Goal: Task Accomplishment & Management: Use online tool/utility

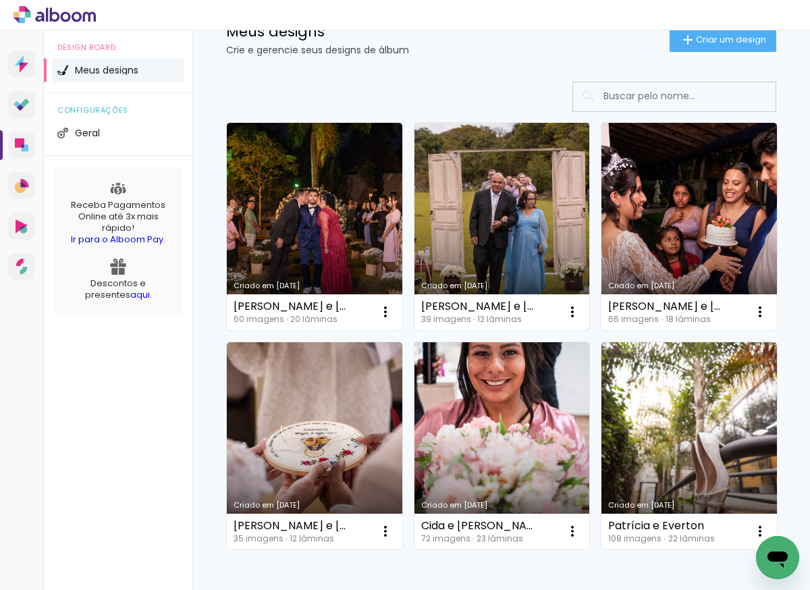
scroll to position [354, 0]
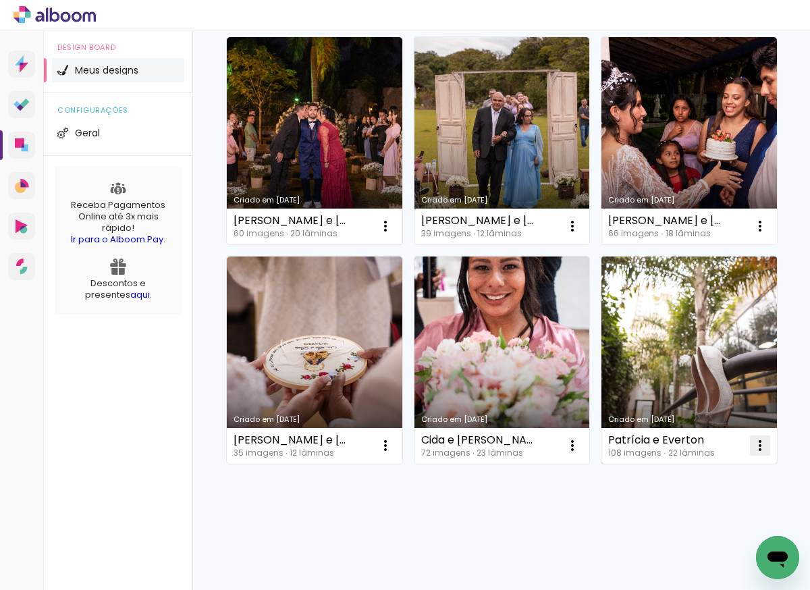
click at [393, 234] on iron-icon at bounding box center [385, 226] width 16 height 16
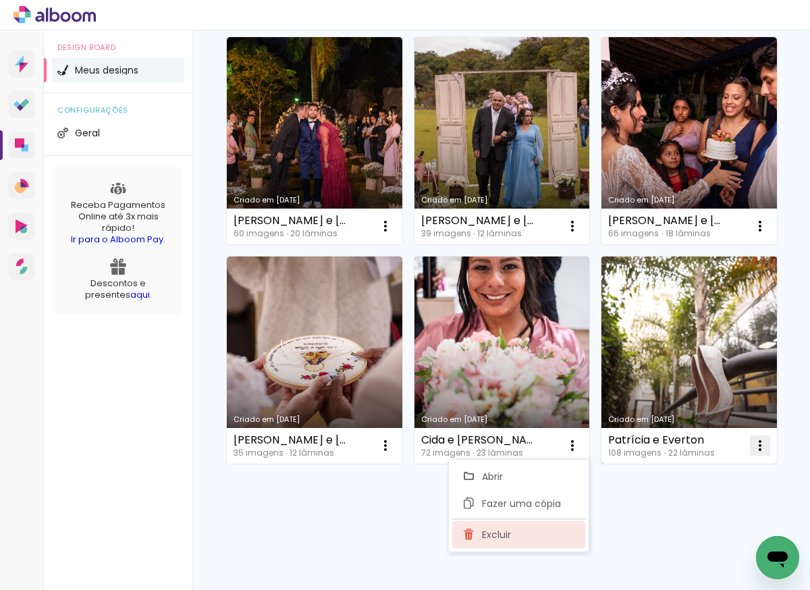
click at [505, 532] on span "Excluir" at bounding box center [496, 534] width 29 height 9
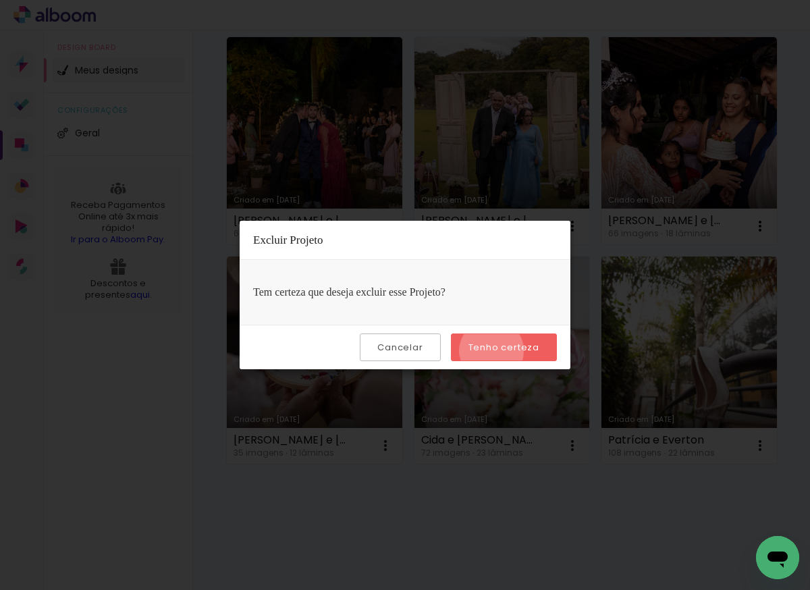
click at [0, 0] on slot "Tenho certeza" at bounding box center [0, 0] width 0 height 0
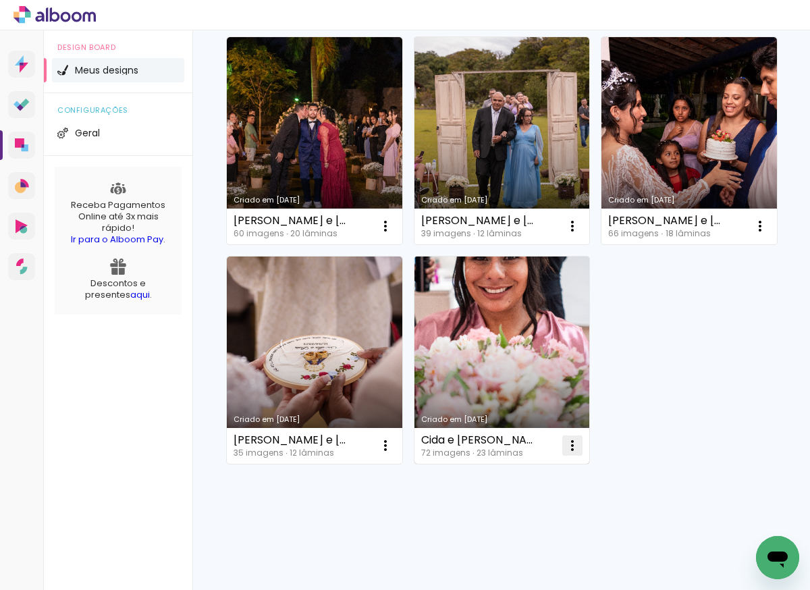
click at [379, 234] on iron-icon at bounding box center [385, 226] width 16 height 16
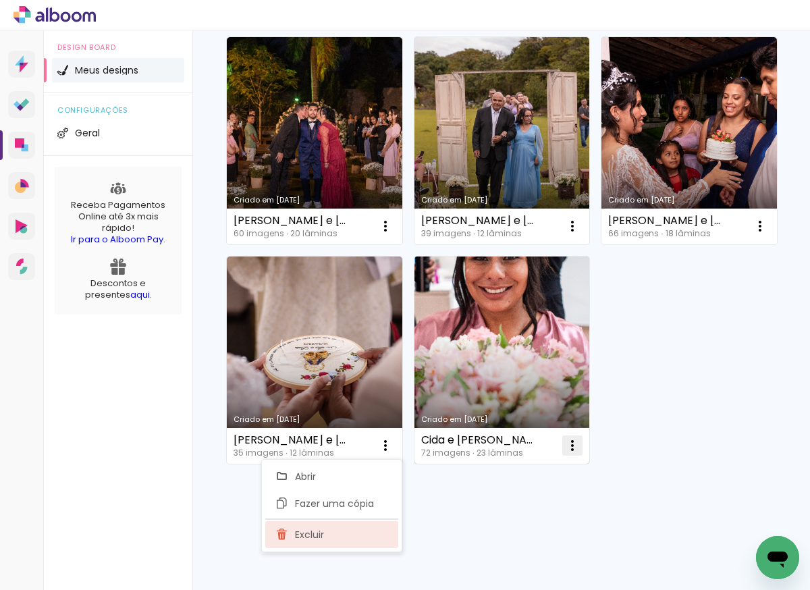
click at [318, 536] on span "Excluir" at bounding box center [309, 534] width 29 height 9
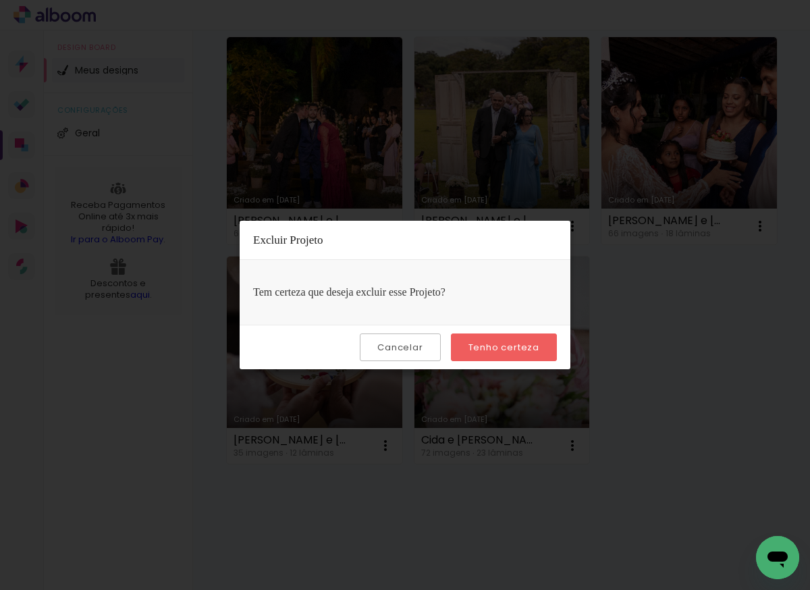
click at [0, 0] on slot "Tenho certeza" at bounding box center [0, 0] width 0 height 0
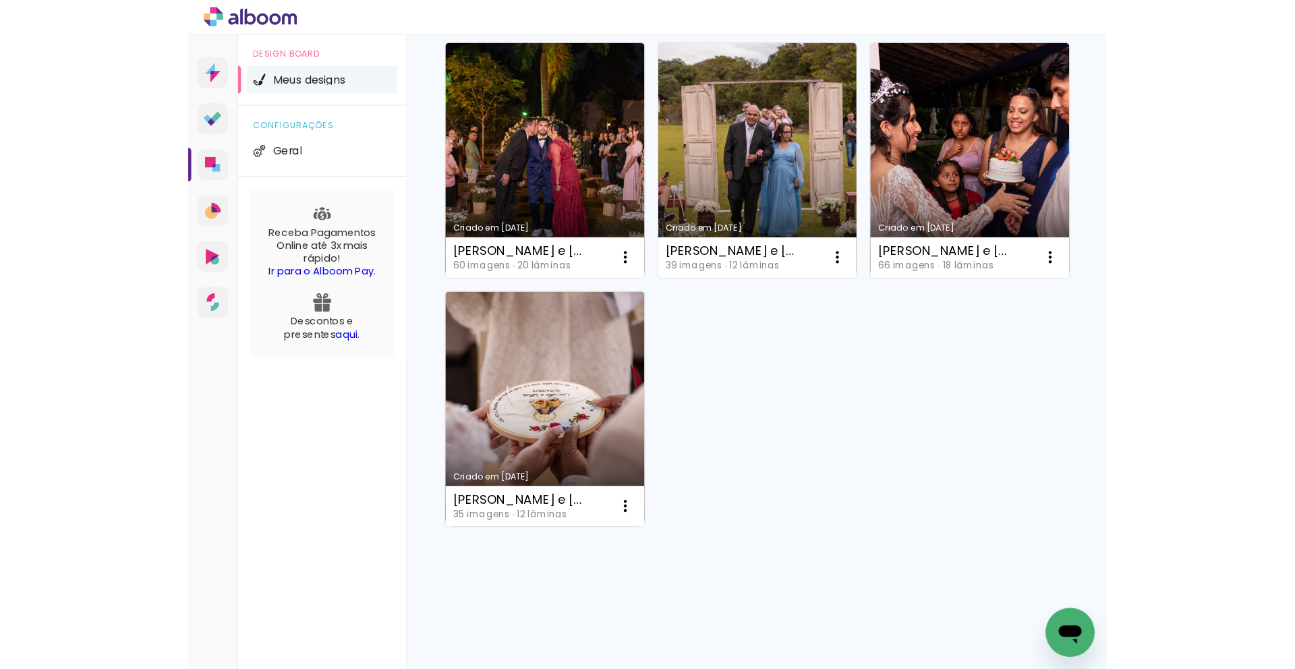
scroll to position [0, 0]
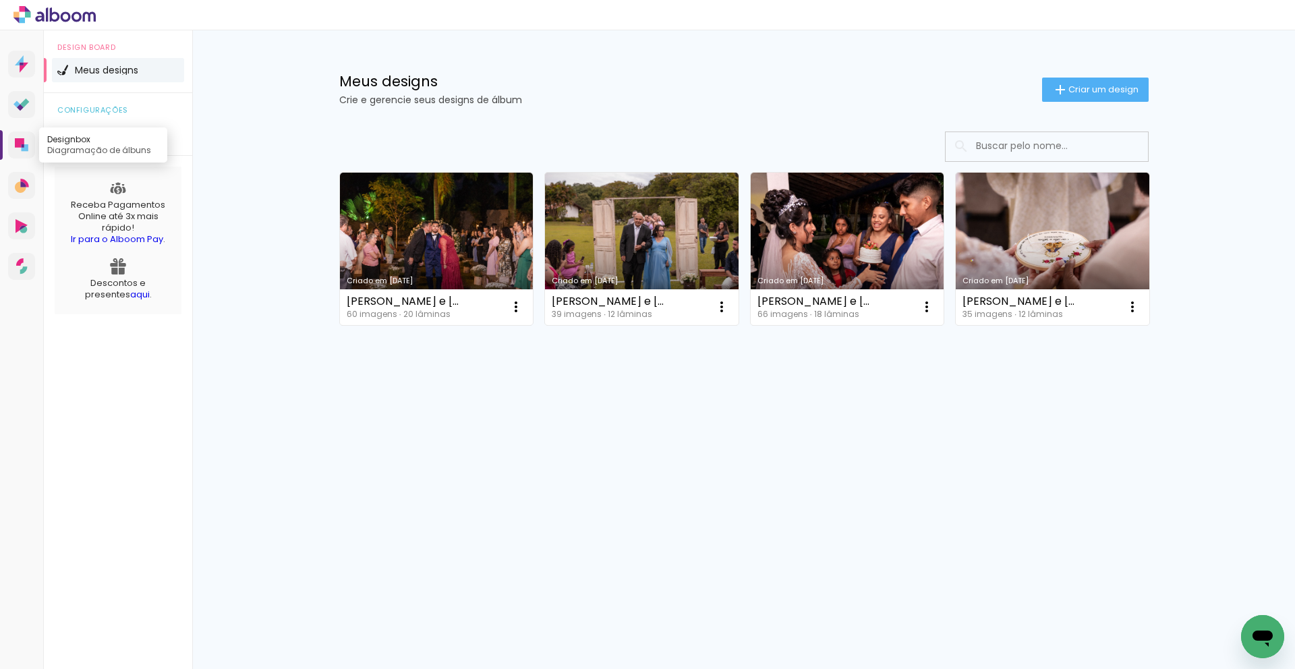
click at [21, 146] on icon at bounding box center [19, 142] width 9 height 9
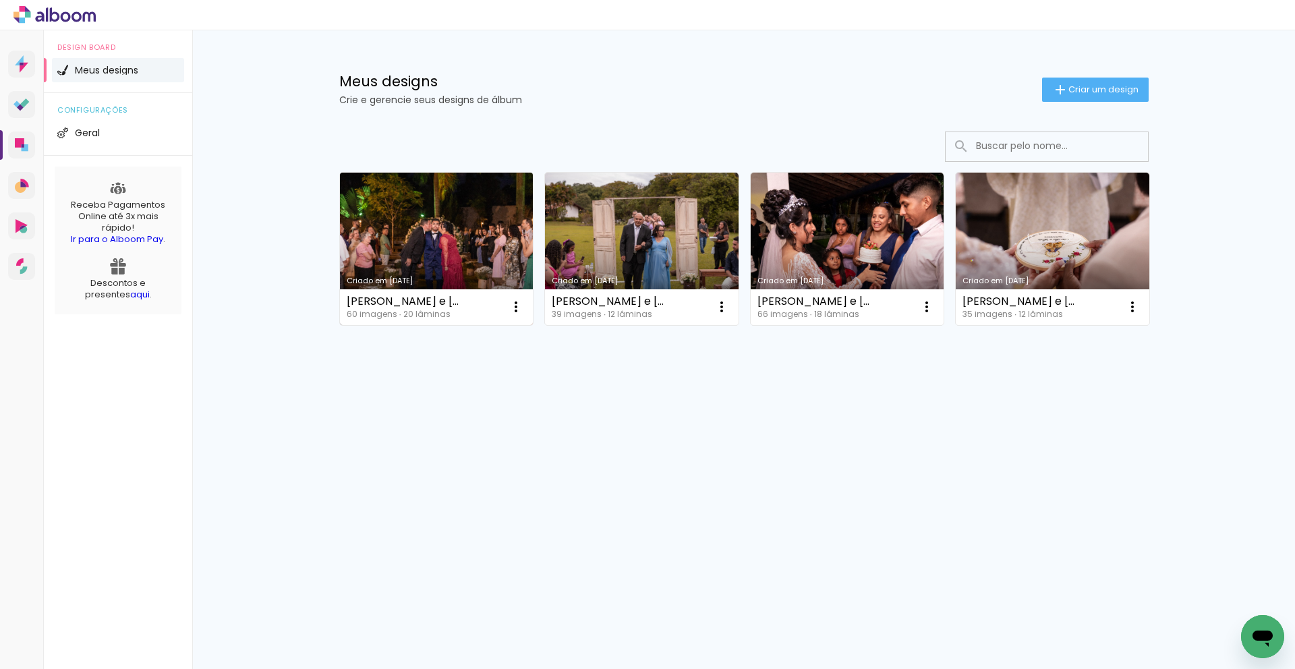
click at [478, 252] on link "Criado em 11/08/25" at bounding box center [437, 249] width 194 height 152
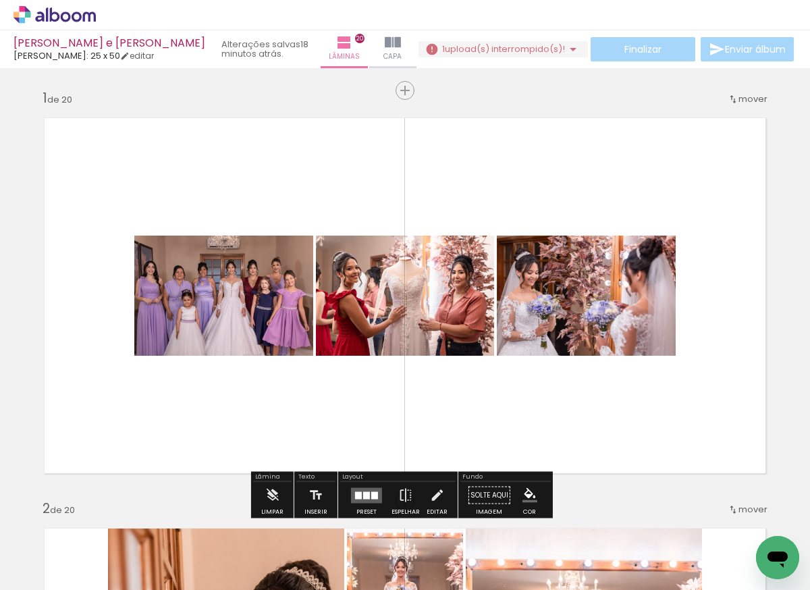
click at [372, 486] on div at bounding box center [366, 495] width 36 height 27
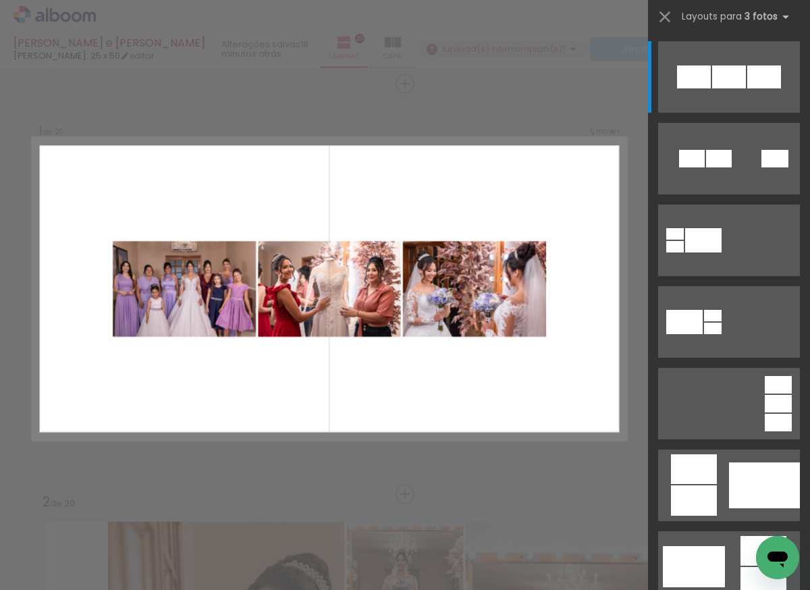
scroll to position [9, 0]
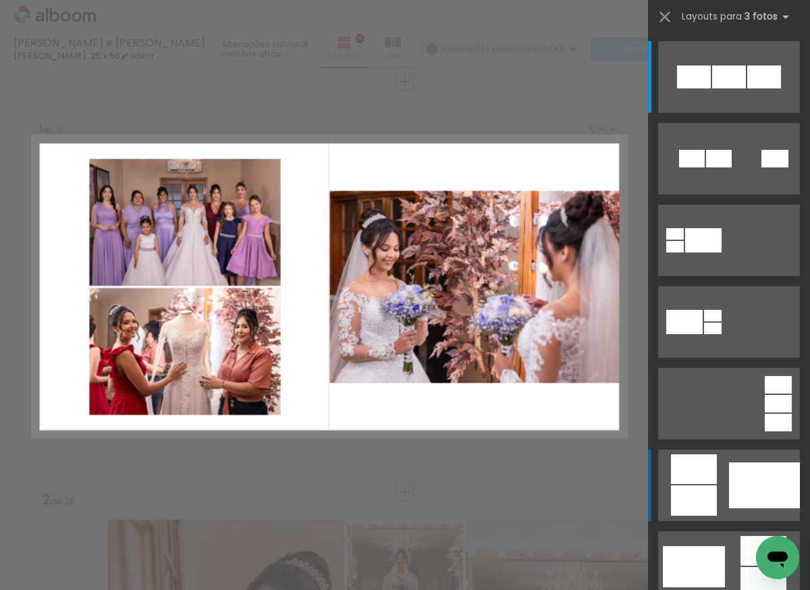
click at [752, 486] on div at bounding box center [764, 485] width 71 height 46
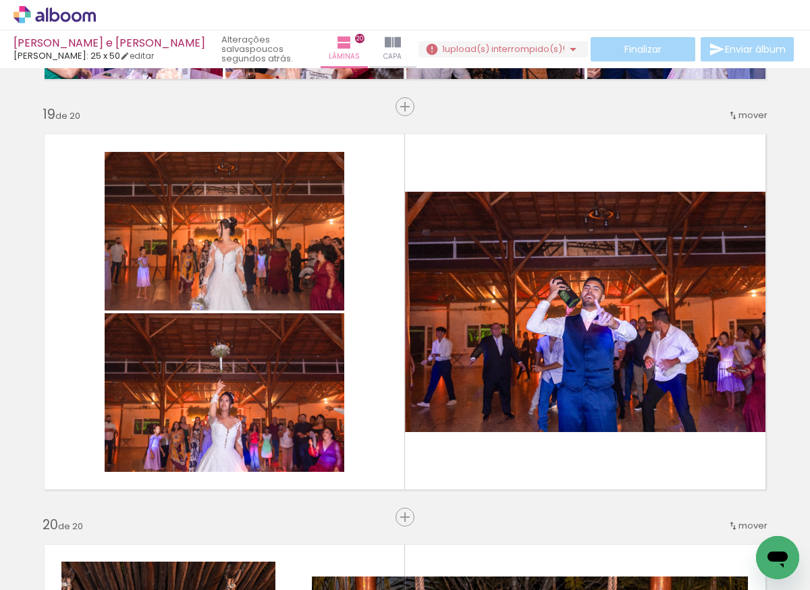
scroll to position [7366, 0]
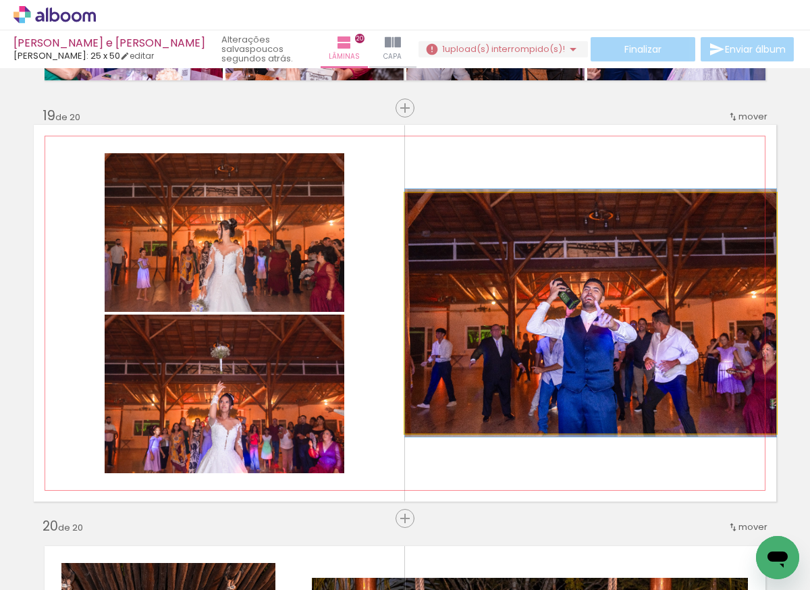
click at [668, 335] on quentale-photo at bounding box center [590, 313] width 371 height 240
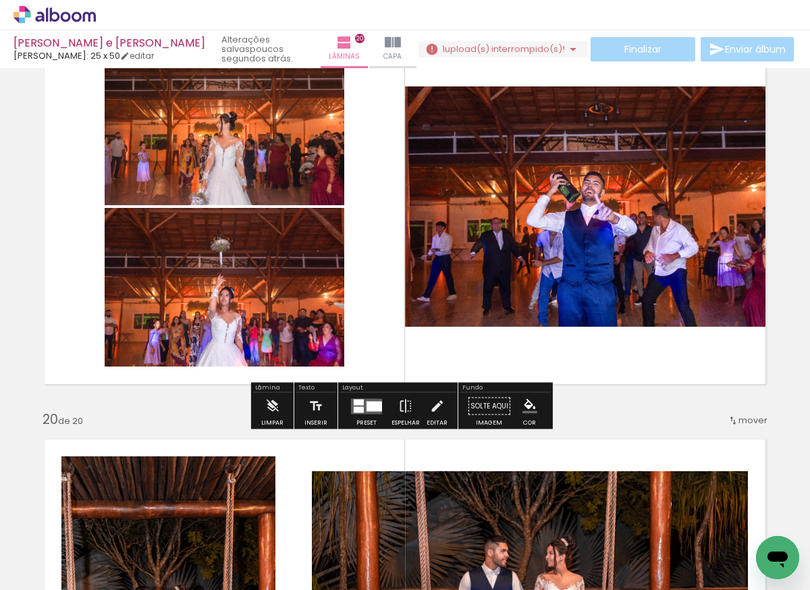
scroll to position [7485, 0]
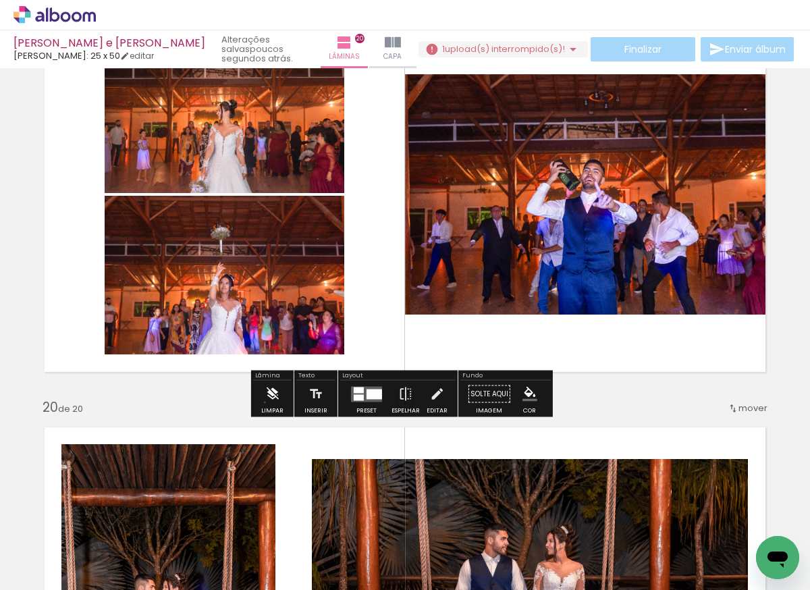
click at [264, 402] on iron-icon at bounding box center [271, 394] width 15 height 27
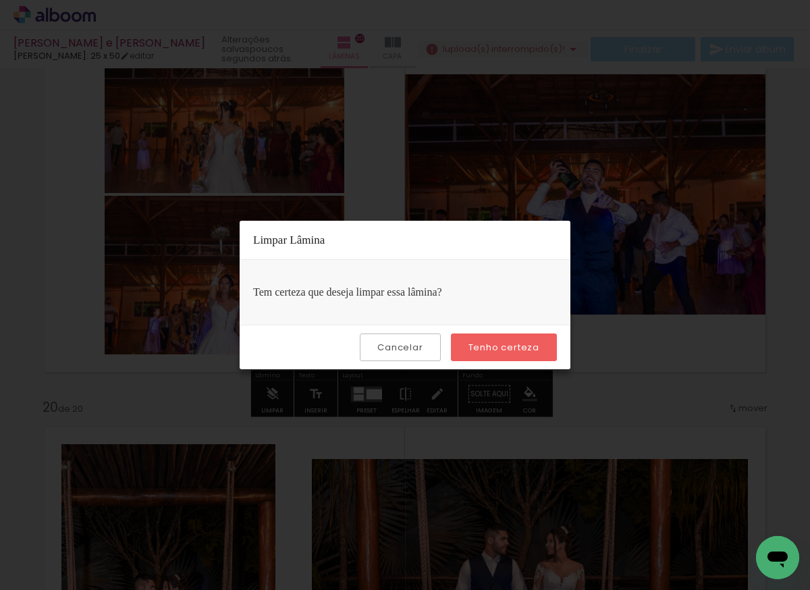
click at [493, 354] on paper-button "Tenho certeza" at bounding box center [504, 347] width 106 height 28
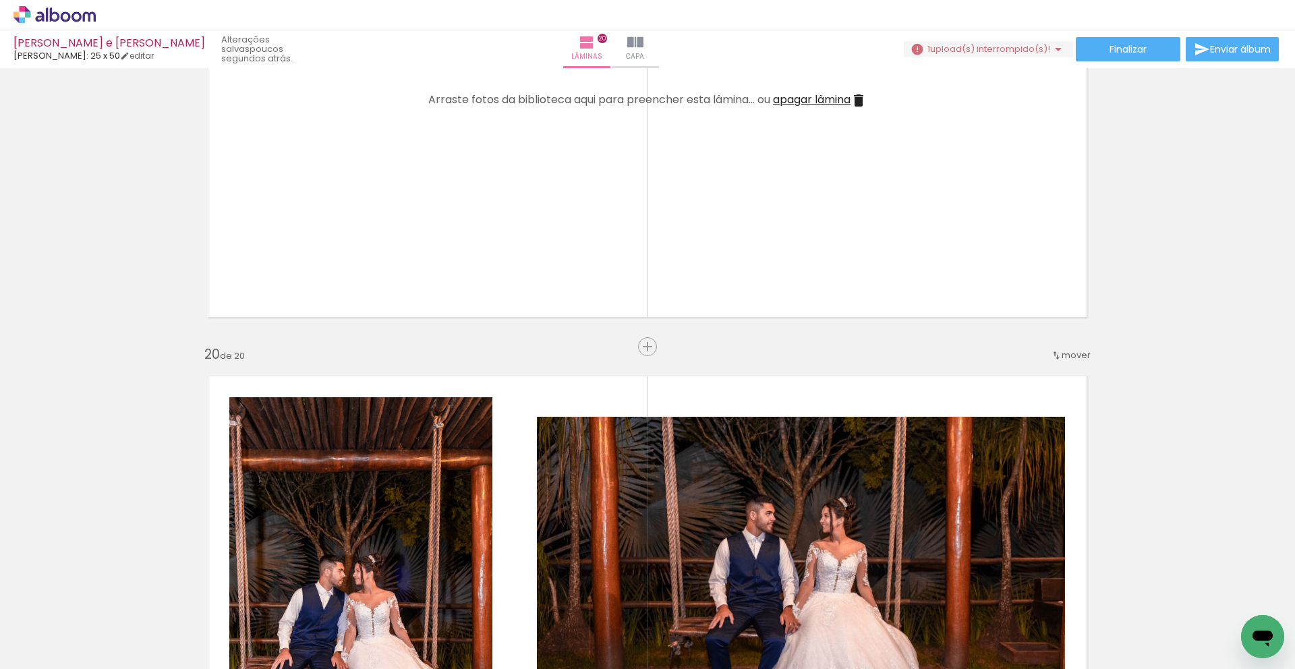
scroll to position [9050, 0]
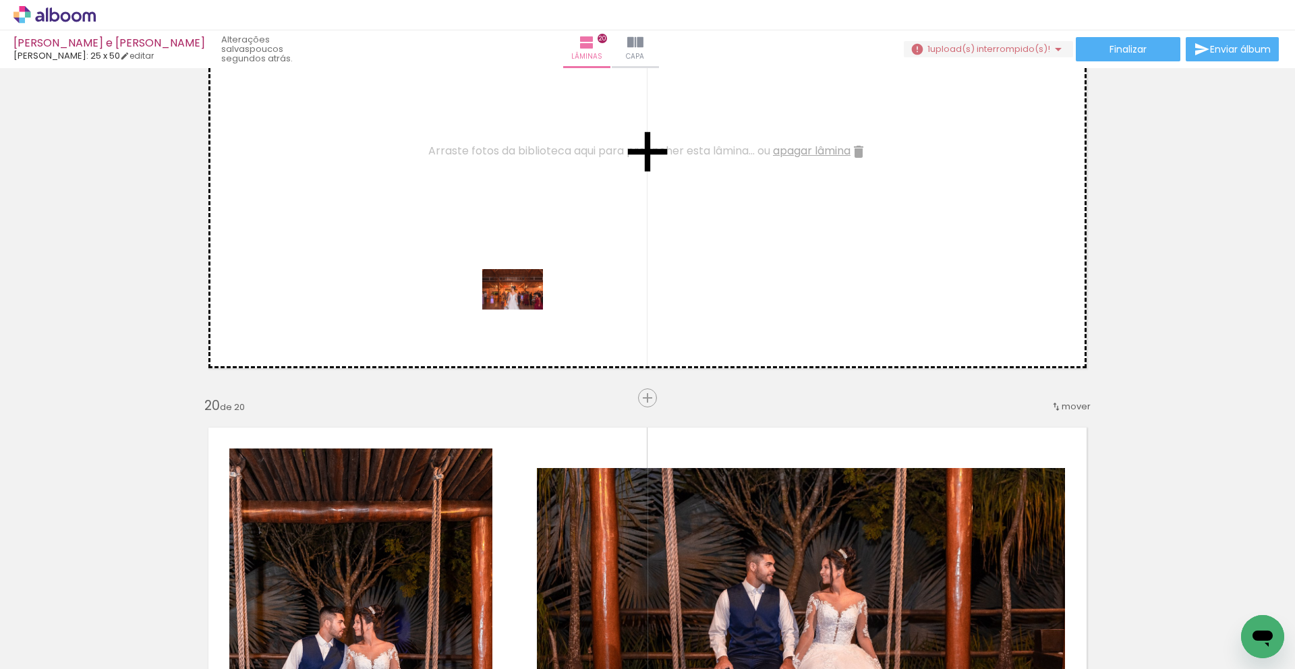
drag, startPoint x: 944, startPoint y: 627, endPoint x: 432, endPoint y: 250, distance: 636.0
click at [432, 250] on quentale-workspace at bounding box center [647, 334] width 1295 height 669
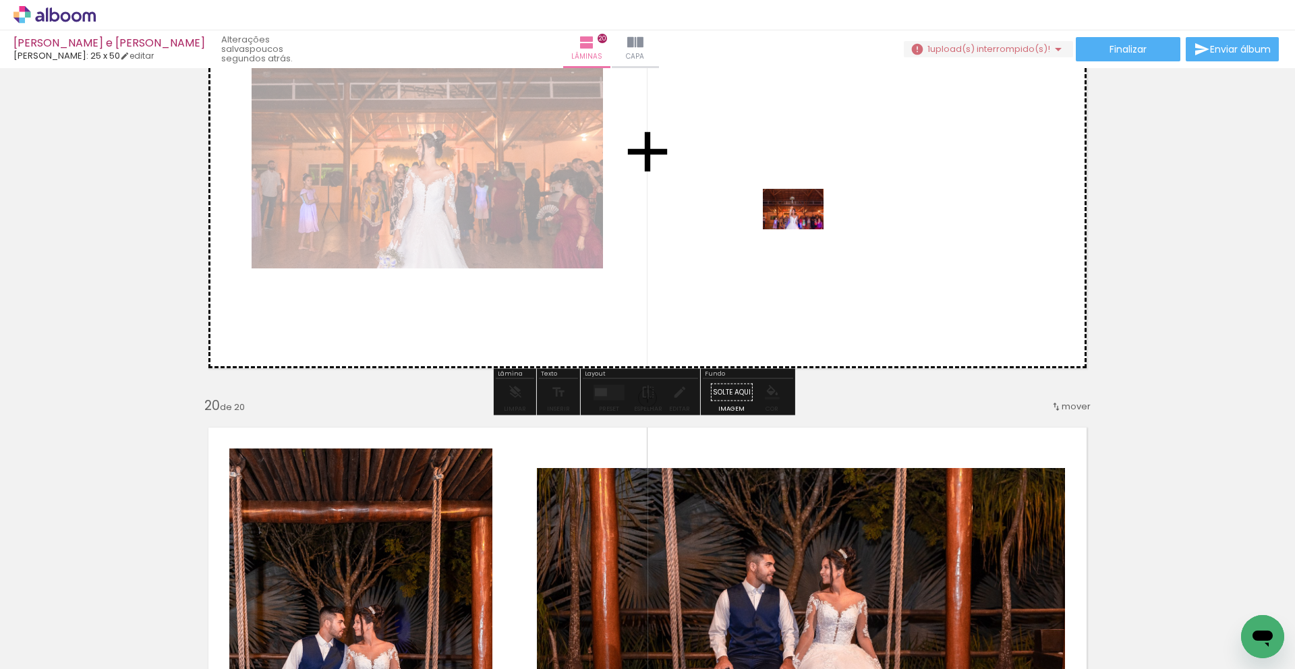
drag, startPoint x: 1013, startPoint y: 629, endPoint x: 803, endPoint y: 228, distance: 453.0
click at [803, 228] on quentale-workspace at bounding box center [647, 334] width 1295 height 669
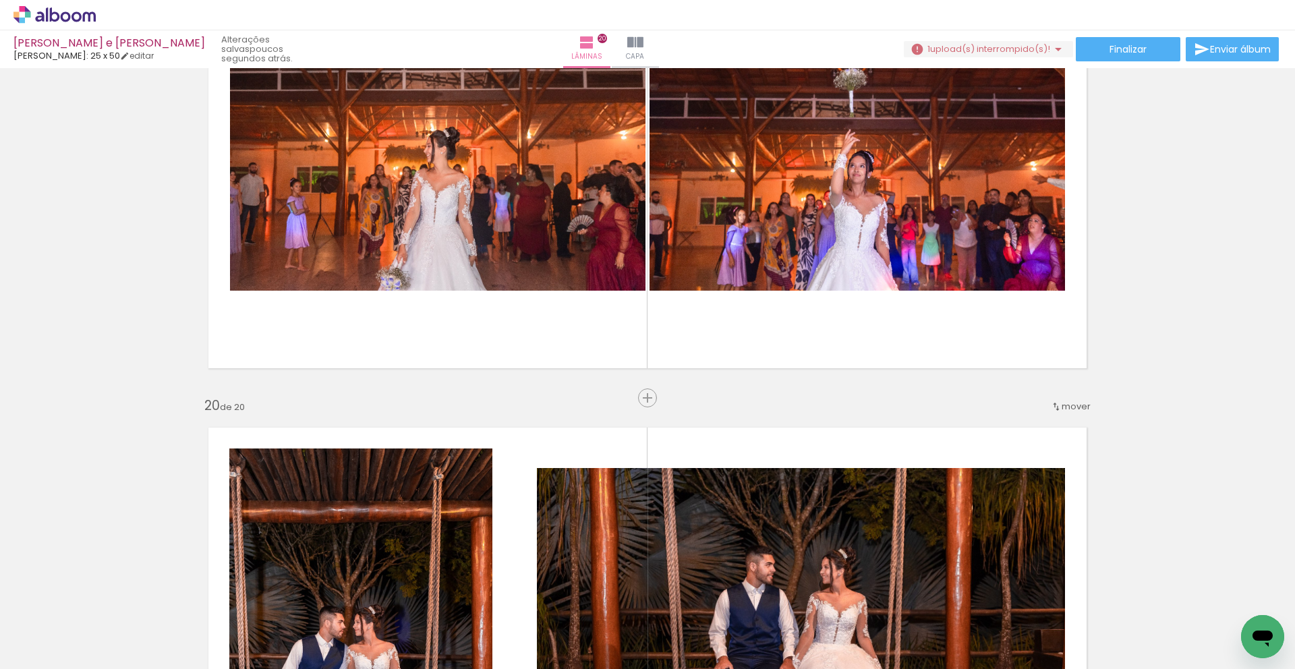
click at [1065, 602] on iron-icon at bounding box center [1060, 597] width 14 height 14
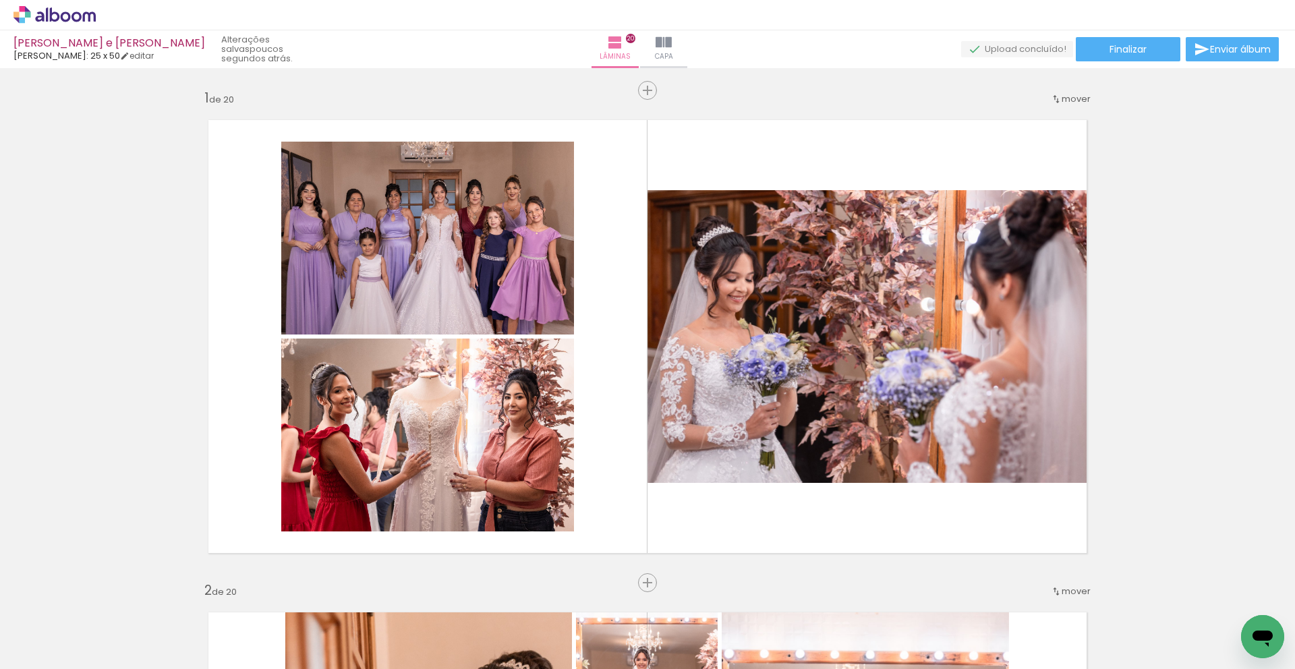
scroll to position [0, 3278]
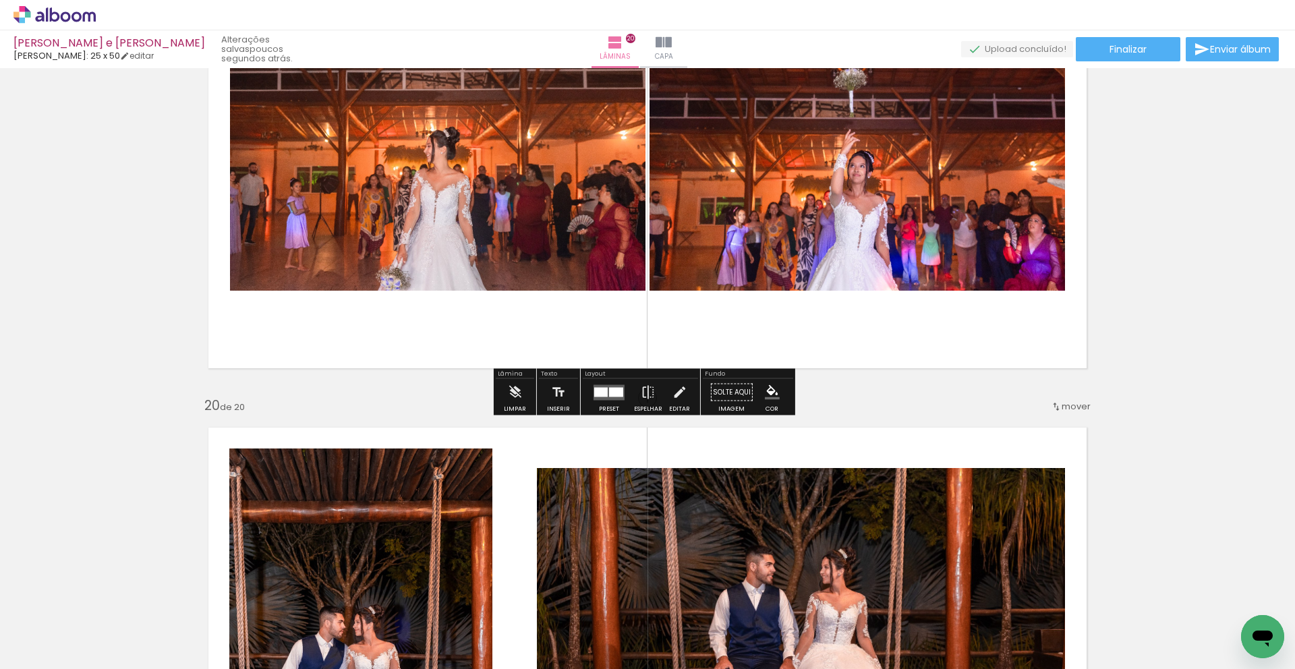
click at [1011, 53] on quentale-upload-monitor at bounding box center [1017, 49] width 112 height 17
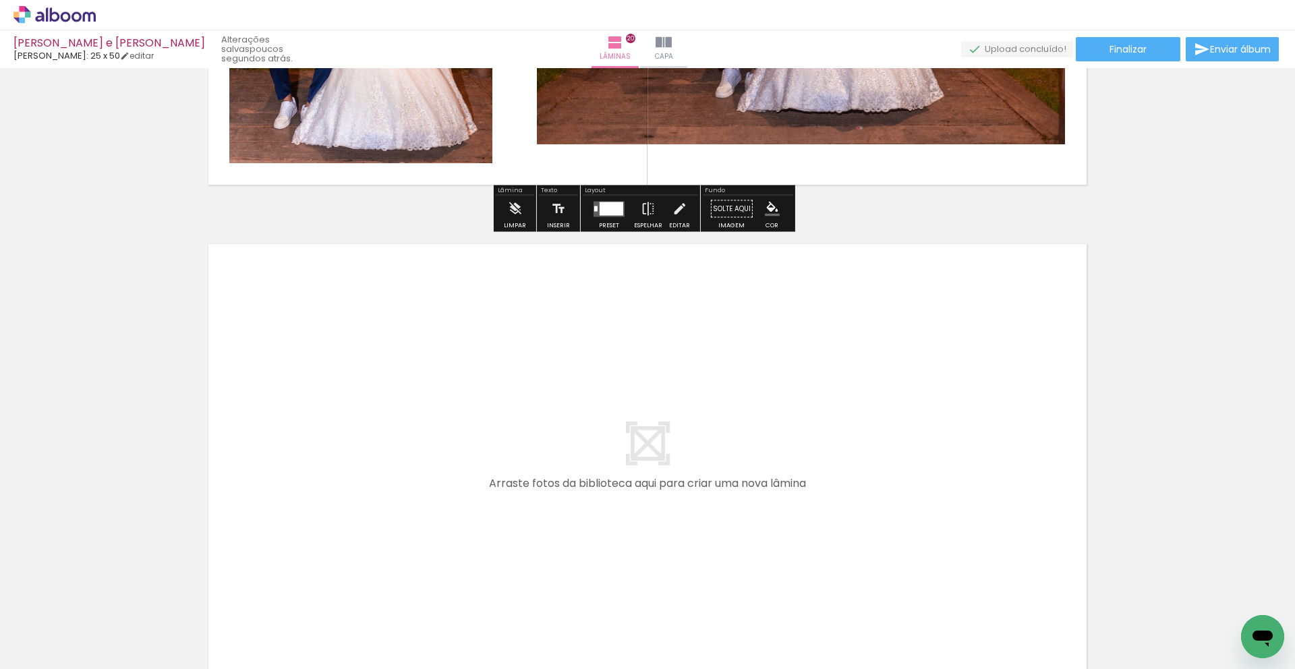
scroll to position [9879, 0]
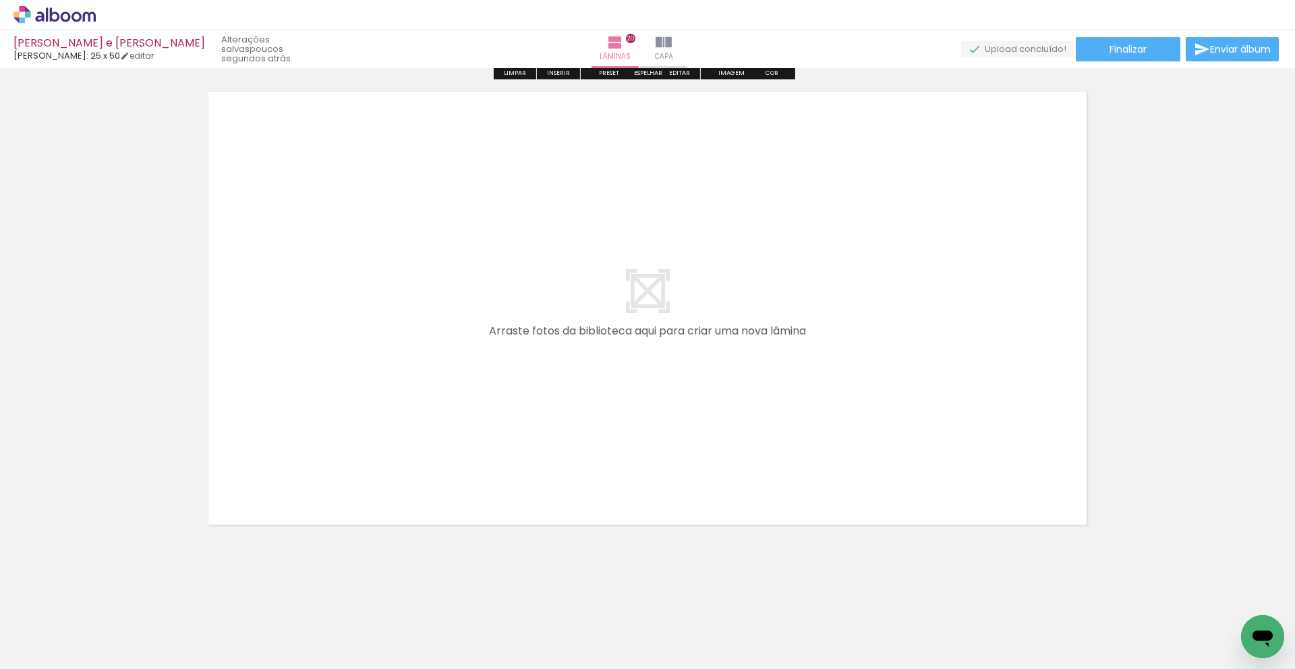
click at [50, 649] on span "Adicionar Fotos" at bounding box center [48, 651] width 40 height 15
click at [0, 0] on input "file" at bounding box center [0, 0] width 0 height 0
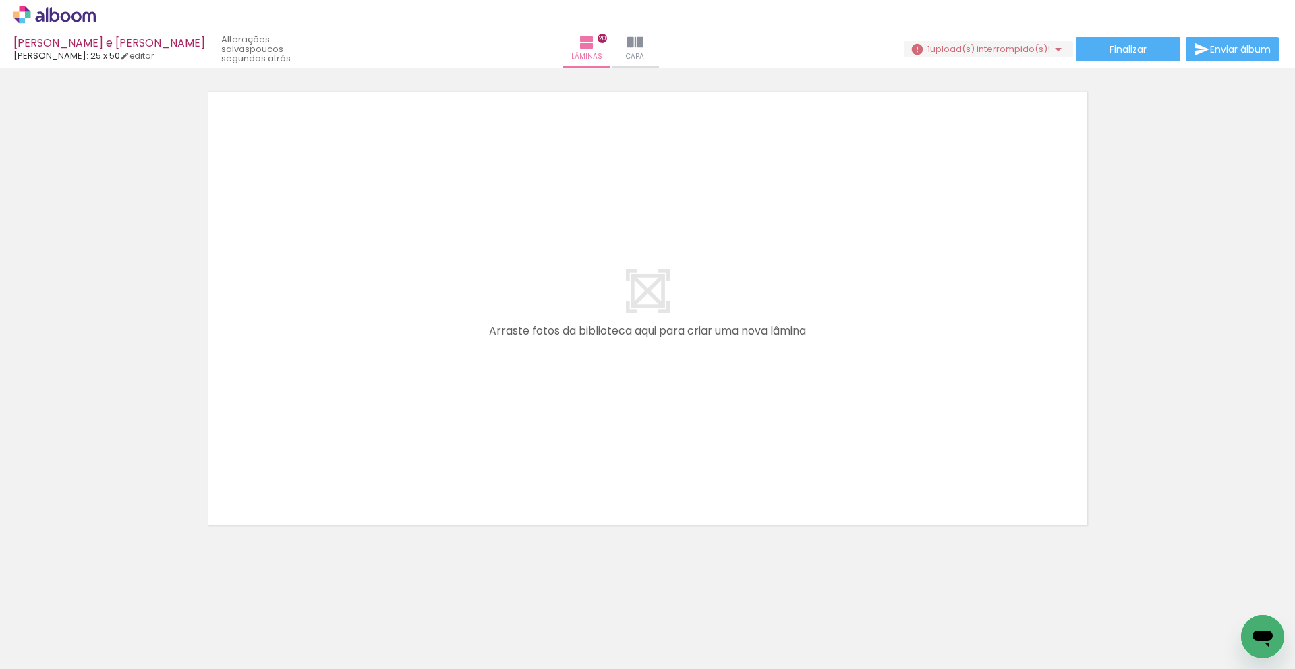
click at [1142, 599] on iron-icon at bounding box center [1135, 597] width 14 height 14
